Goal: Information Seeking & Learning: Learn about a topic

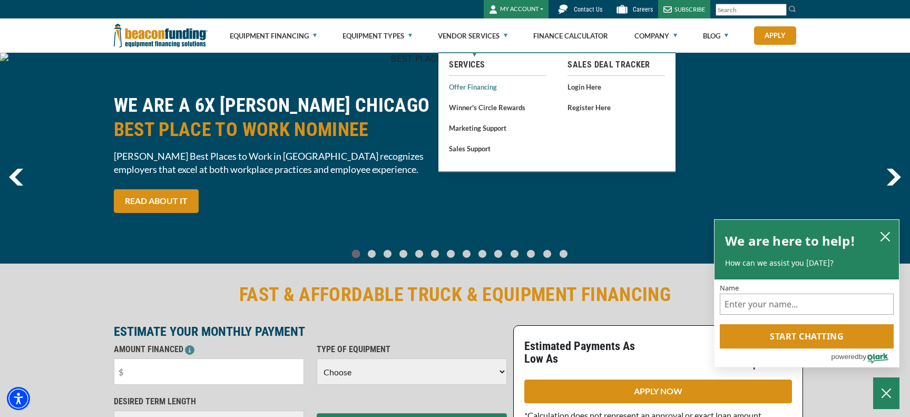
click at [470, 87] on link "Offer Financing" at bounding box center [498, 86] width 98 height 13
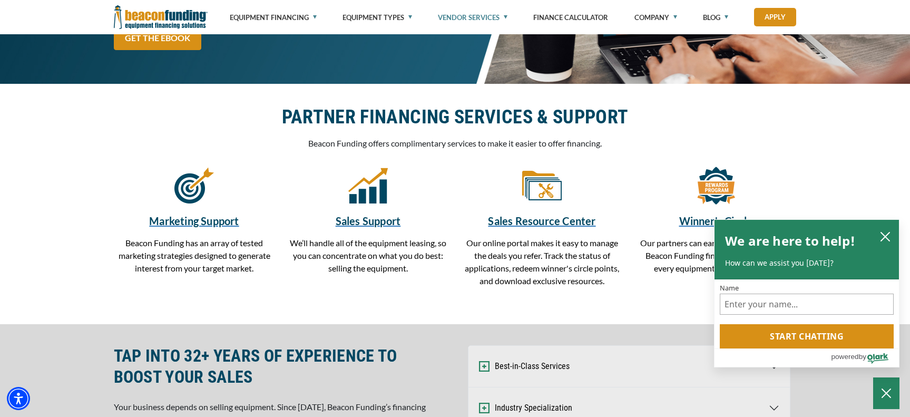
scroll to position [264, 0]
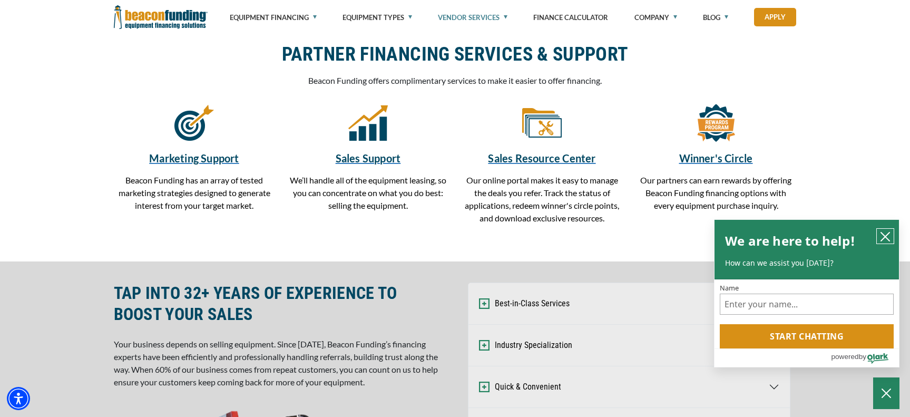
click at [884, 236] on icon "close chatbox" at bounding box center [885, 236] width 11 height 11
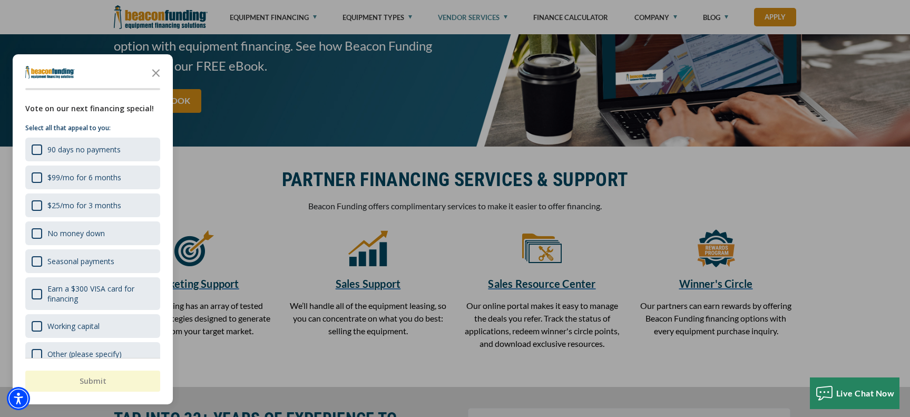
scroll to position [105, 0]
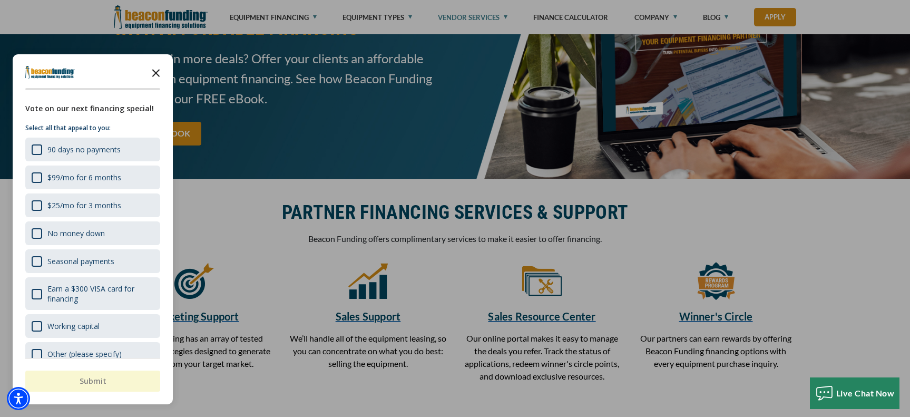
click at [153, 74] on icon "Close the survey" at bounding box center [155, 72] width 21 height 21
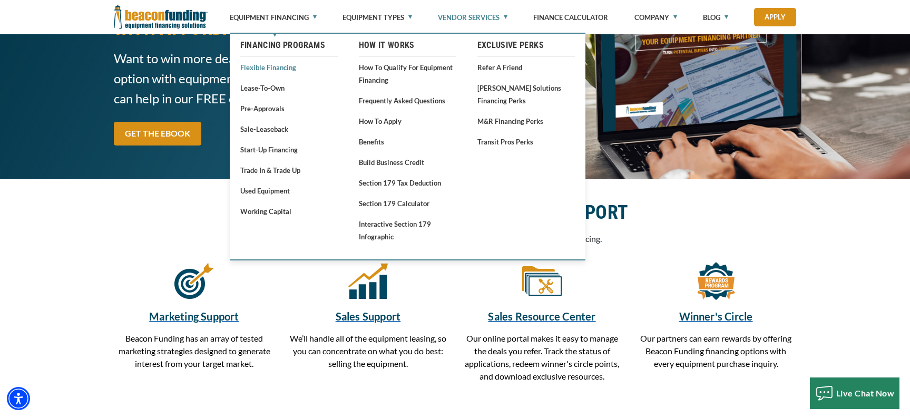
click at [264, 69] on link "Flexible Financing" at bounding box center [289, 67] width 98 height 13
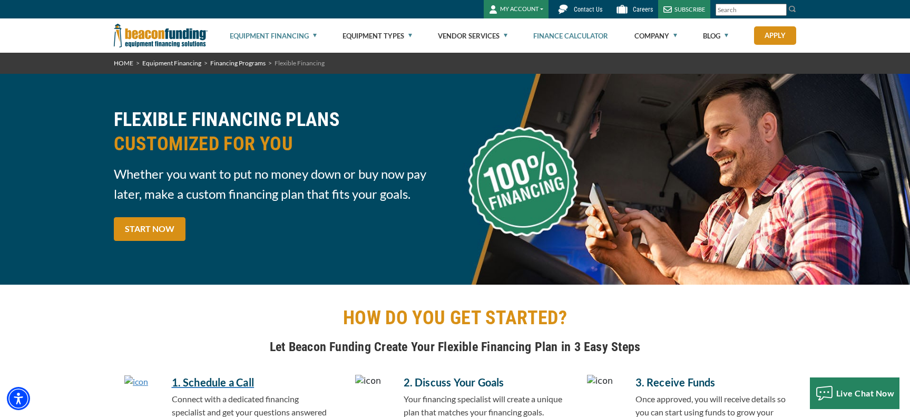
click at [561, 34] on link "Finance Calculator" at bounding box center [570, 36] width 75 height 34
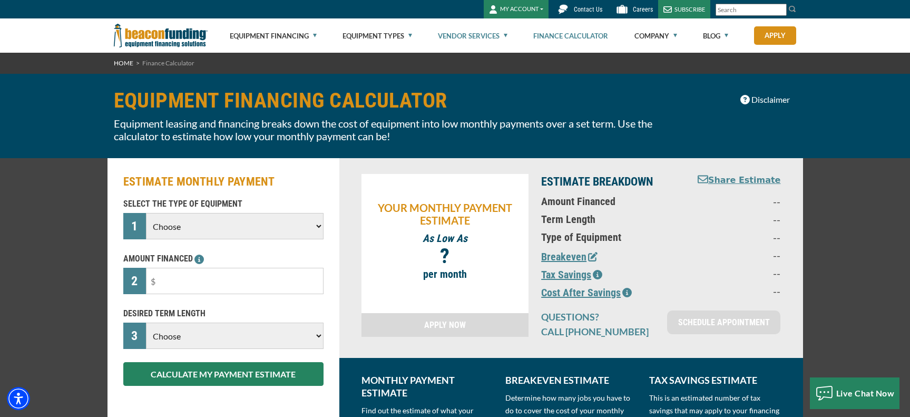
click at [475, 33] on link "Vendor Services" at bounding box center [473, 36] width 70 height 34
